Goal: Task Accomplishment & Management: Manage account settings

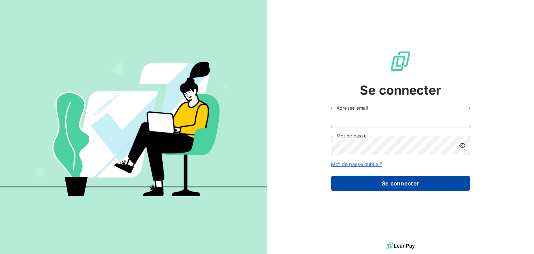
type input "anett.nordpicardie.ap@anett.fr"
click at [407, 181] on button "Se connecter" at bounding box center [400, 183] width 139 height 15
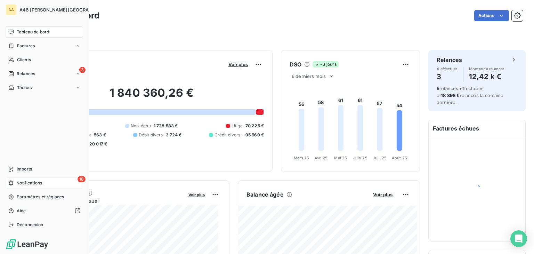
click at [28, 180] on span "Notifications" at bounding box center [29, 183] width 26 height 6
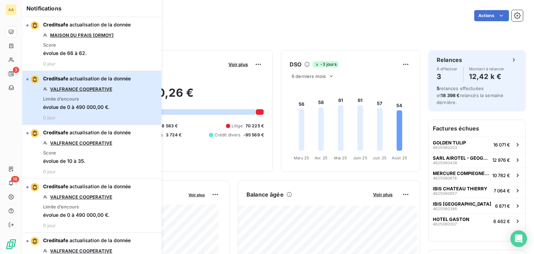
click at [135, 100] on button "Creditsafe actualisation de la donnée VALFRANCE COOPERATIVE Limite d’encours év…" at bounding box center [91, 98] width 139 height 54
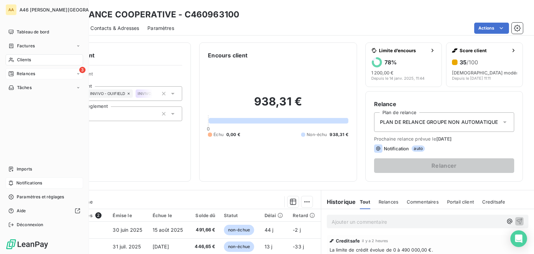
click at [25, 74] on span "Relances" at bounding box center [26, 74] width 18 height 6
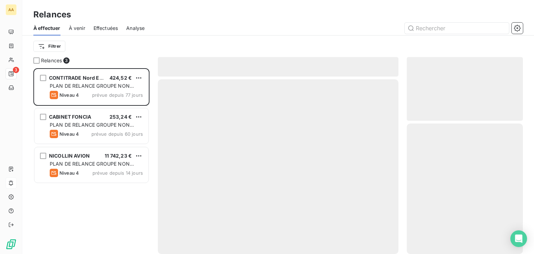
scroll to position [180, 111]
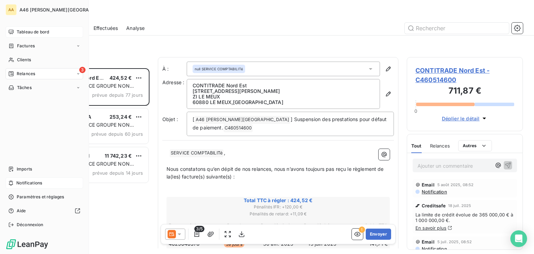
click at [21, 31] on span "Tableau de bord" at bounding box center [33, 32] width 32 height 6
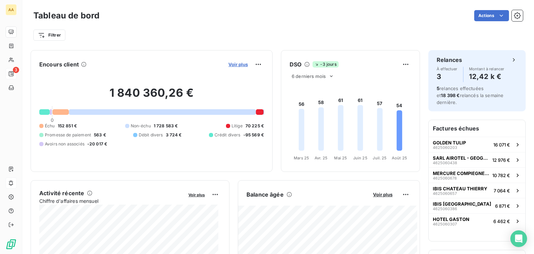
click at [231, 67] on span "Voir plus" at bounding box center [237, 65] width 19 height 6
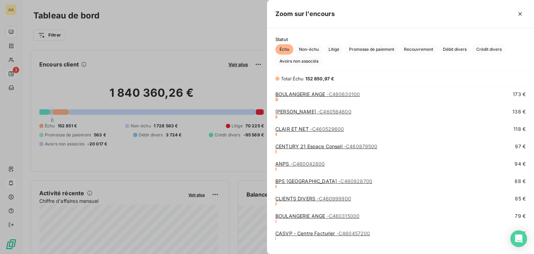
scroll to position [809, 0]
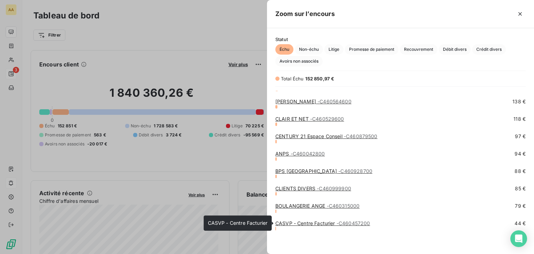
click at [346, 224] on span "- C460457200" at bounding box center [353, 223] width 34 height 6
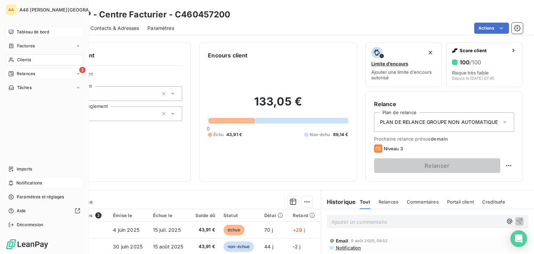
click at [38, 30] on span "Tableau de bord" at bounding box center [33, 32] width 32 height 6
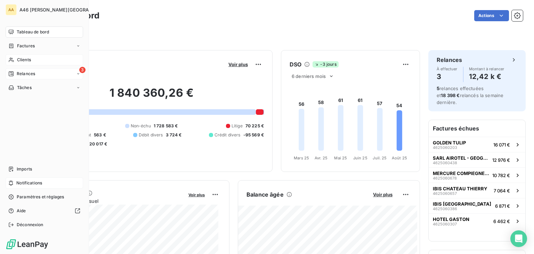
click at [24, 60] on span "Clients" at bounding box center [24, 60] width 14 height 6
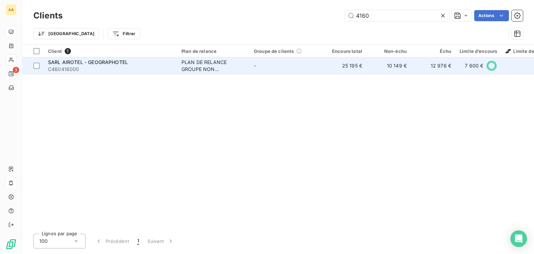
type input "4160"
click at [85, 67] on span "C460416000" at bounding box center [110, 69] width 125 height 7
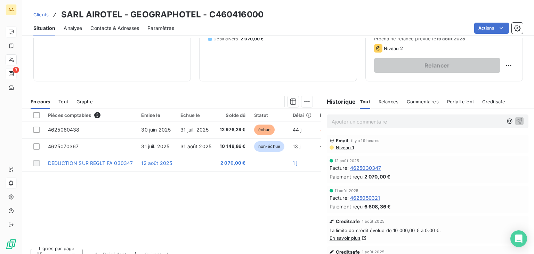
scroll to position [104, 0]
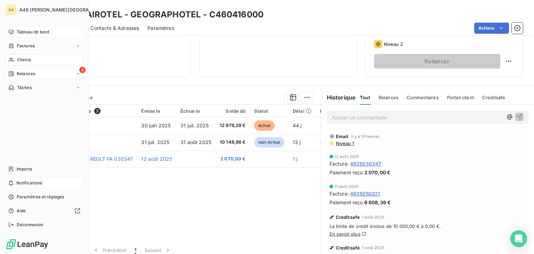
click at [38, 32] on span "Tableau de bord" at bounding box center [33, 32] width 32 height 6
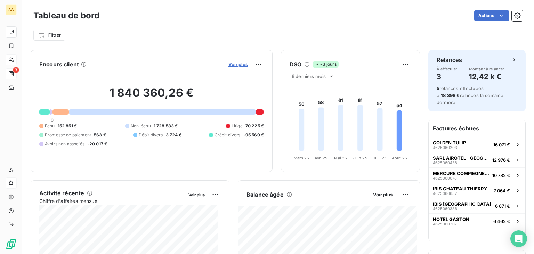
click at [228, 64] on span "Voir plus" at bounding box center [237, 65] width 19 height 6
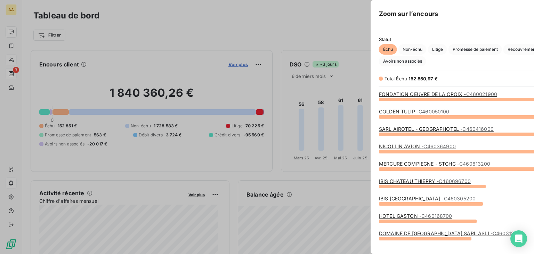
scroll to position [248, 261]
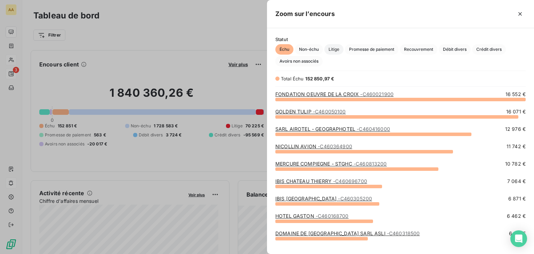
click at [334, 49] on span "Litige" at bounding box center [333, 49] width 19 height 10
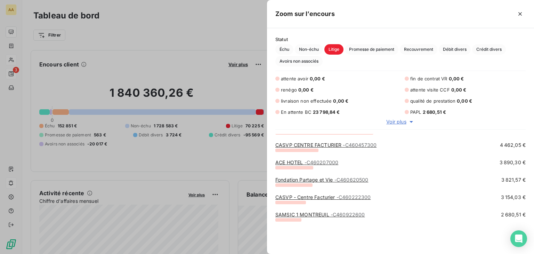
scroll to position [0, 0]
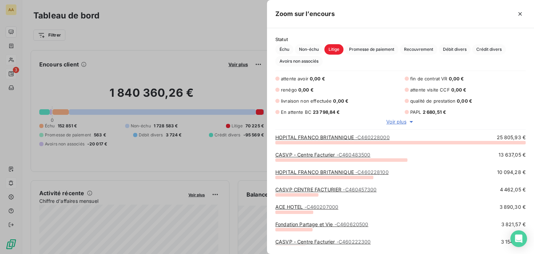
click at [234, 32] on div at bounding box center [267, 127] width 534 height 254
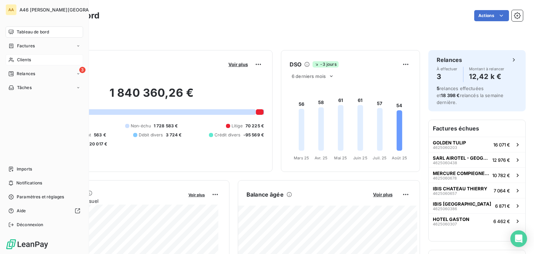
click at [23, 58] on span "Clients" at bounding box center [24, 60] width 14 height 6
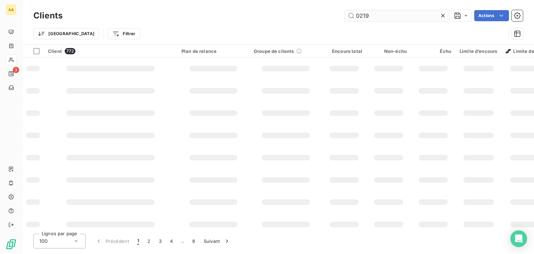
type input "0219"
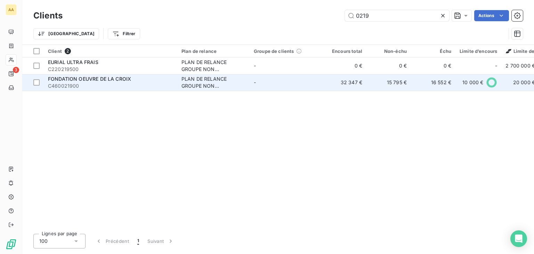
click at [89, 82] on span "C460021900" at bounding box center [110, 85] width 125 height 7
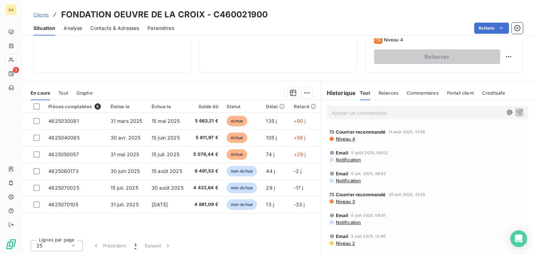
scroll to position [110, 0]
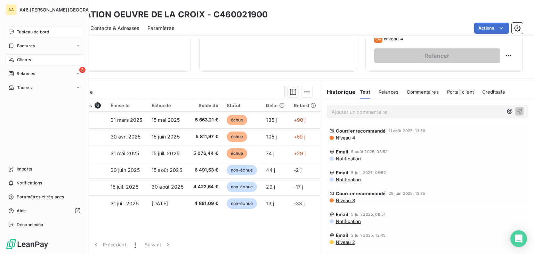
click at [36, 32] on span "Tableau de bord" at bounding box center [33, 32] width 32 height 6
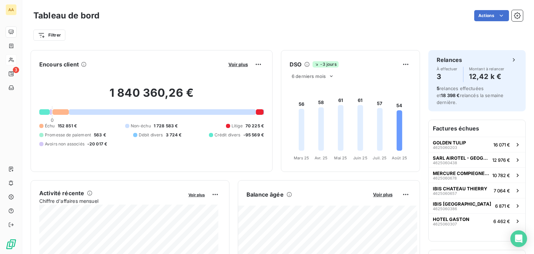
click at [188, 38] on div "Filtrer" at bounding box center [277, 34] width 489 height 13
